Goal: Information Seeking & Learning: Learn about a topic

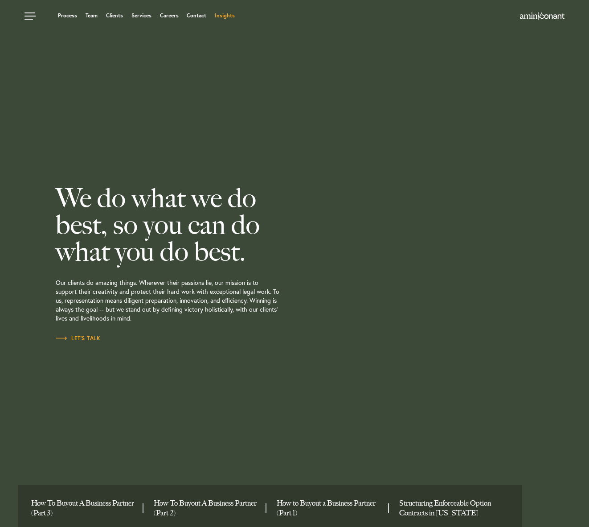
click at [233, 14] on link "Insights" at bounding box center [225, 15] width 20 height 5
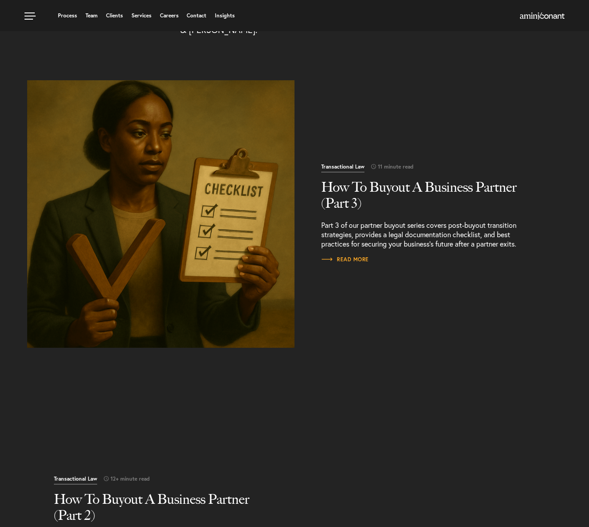
scroll to position [167, 0]
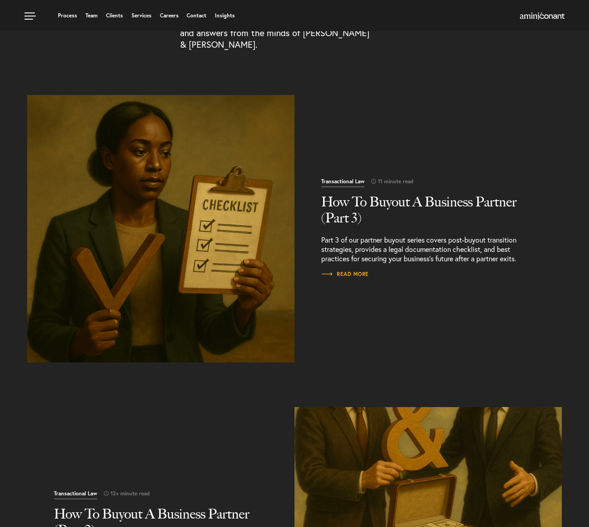
click at [367, 196] on h2 "How To Buyout A Business Partner (Part 3)" at bounding box center [428, 210] width 214 height 32
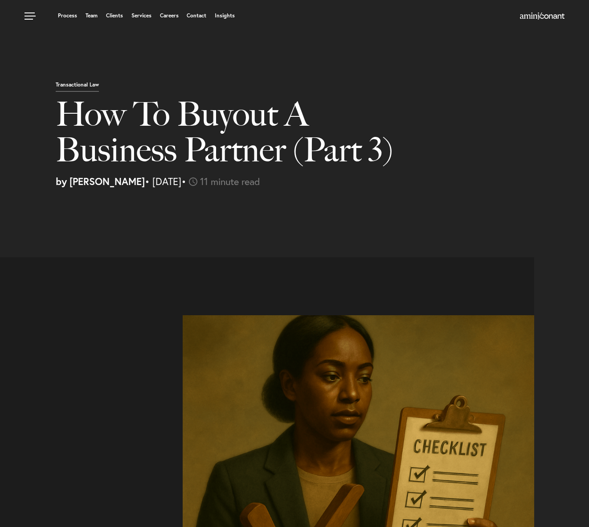
select select "US"
select select "Austin"
select select "Business and Civil Litigation"
